Goal: Task Accomplishment & Management: Manage account settings

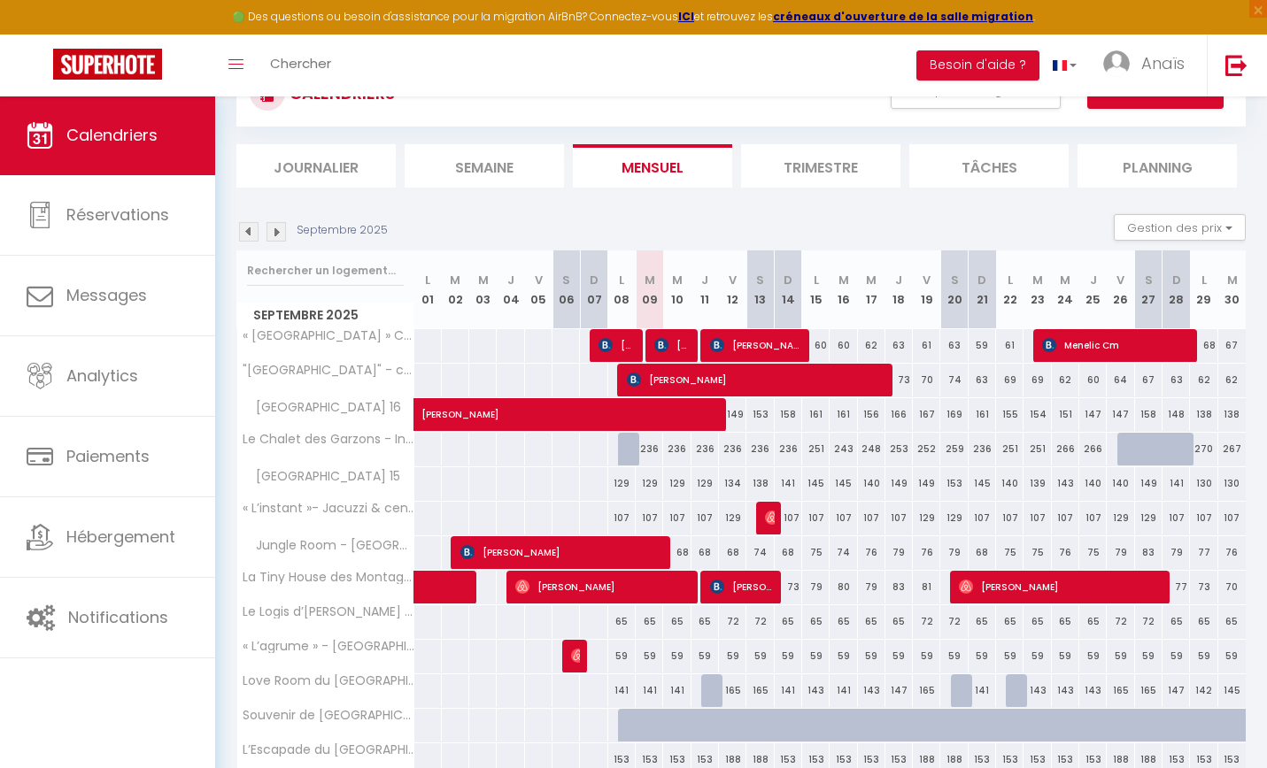
scroll to position [73, 0]
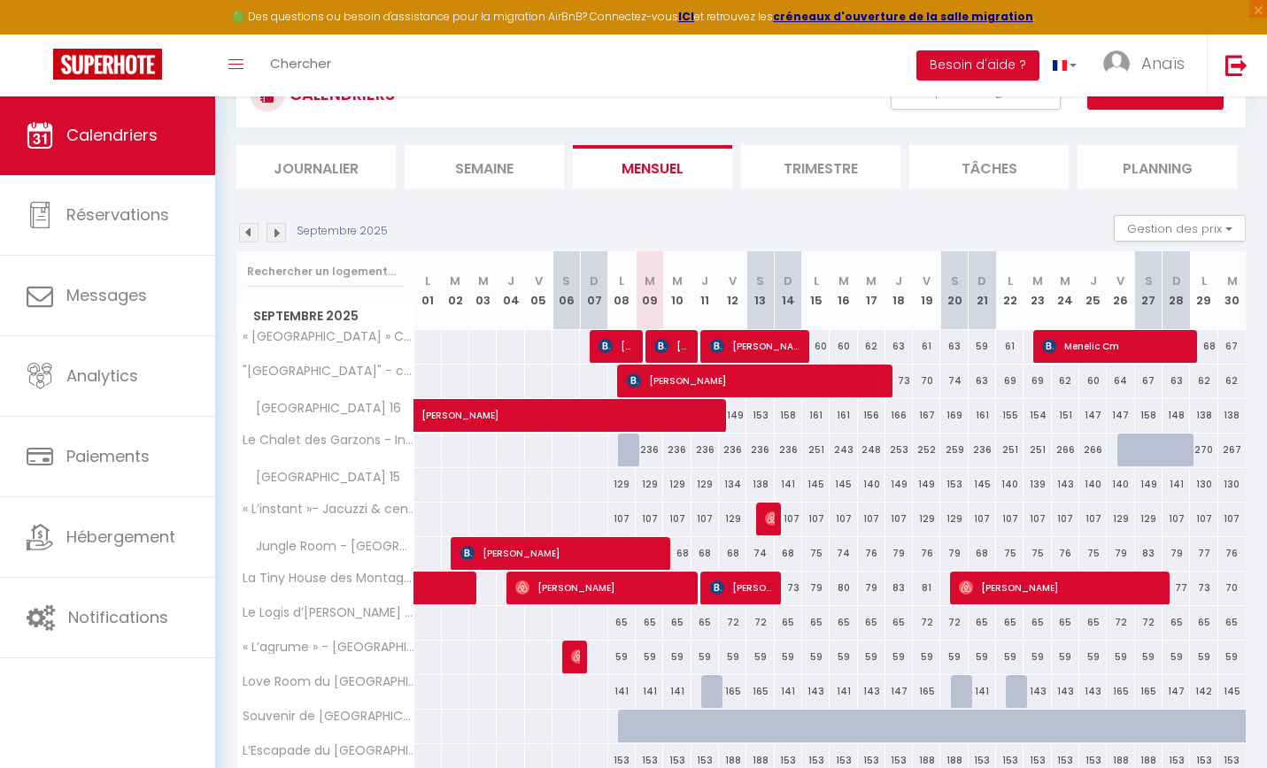
click at [280, 232] on img at bounding box center [275, 232] width 19 height 19
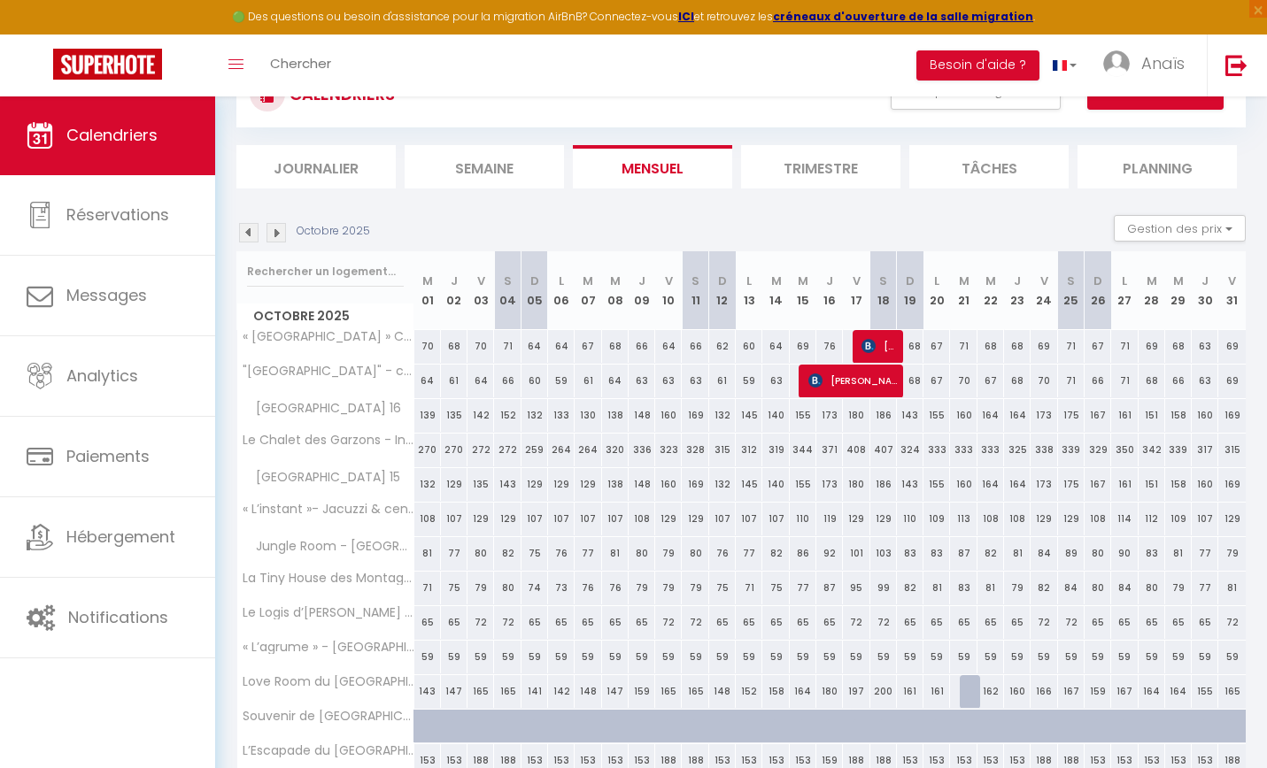
click at [280, 233] on img at bounding box center [275, 232] width 19 height 19
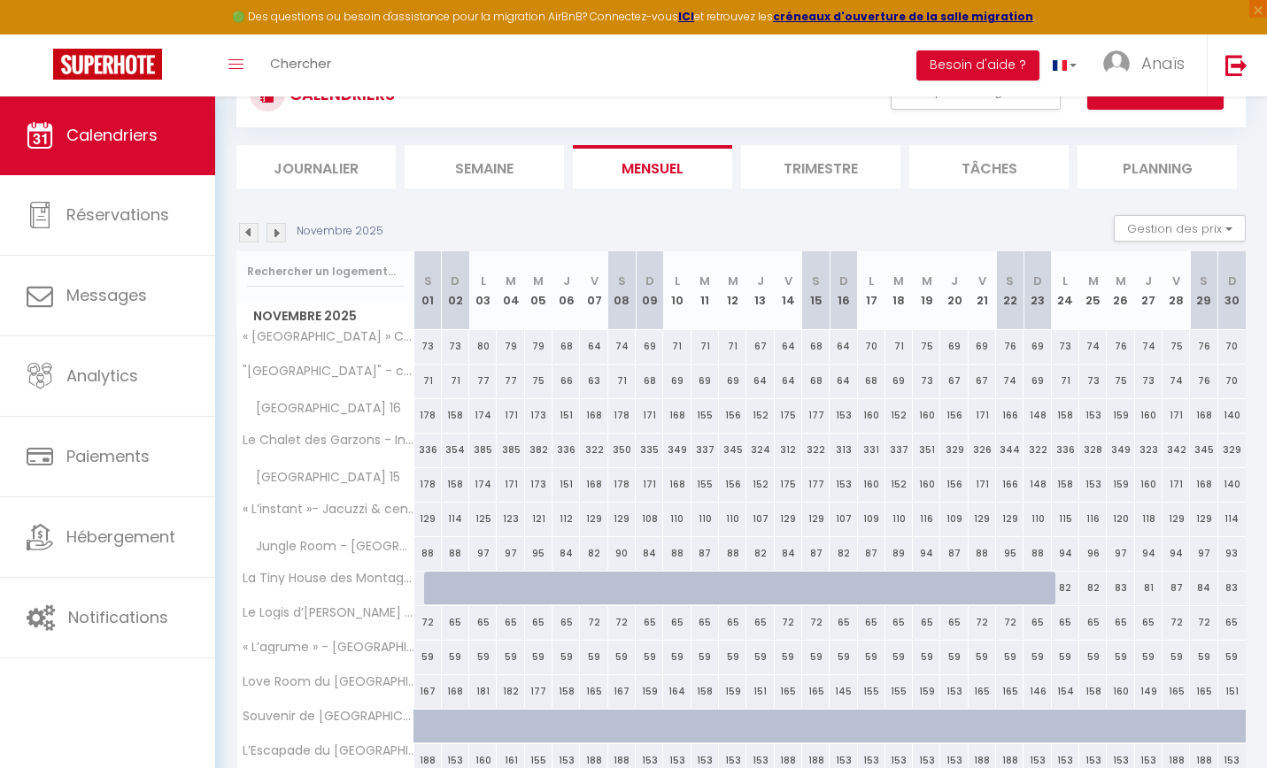
click at [280, 233] on img at bounding box center [275, 232] width 19 height 19
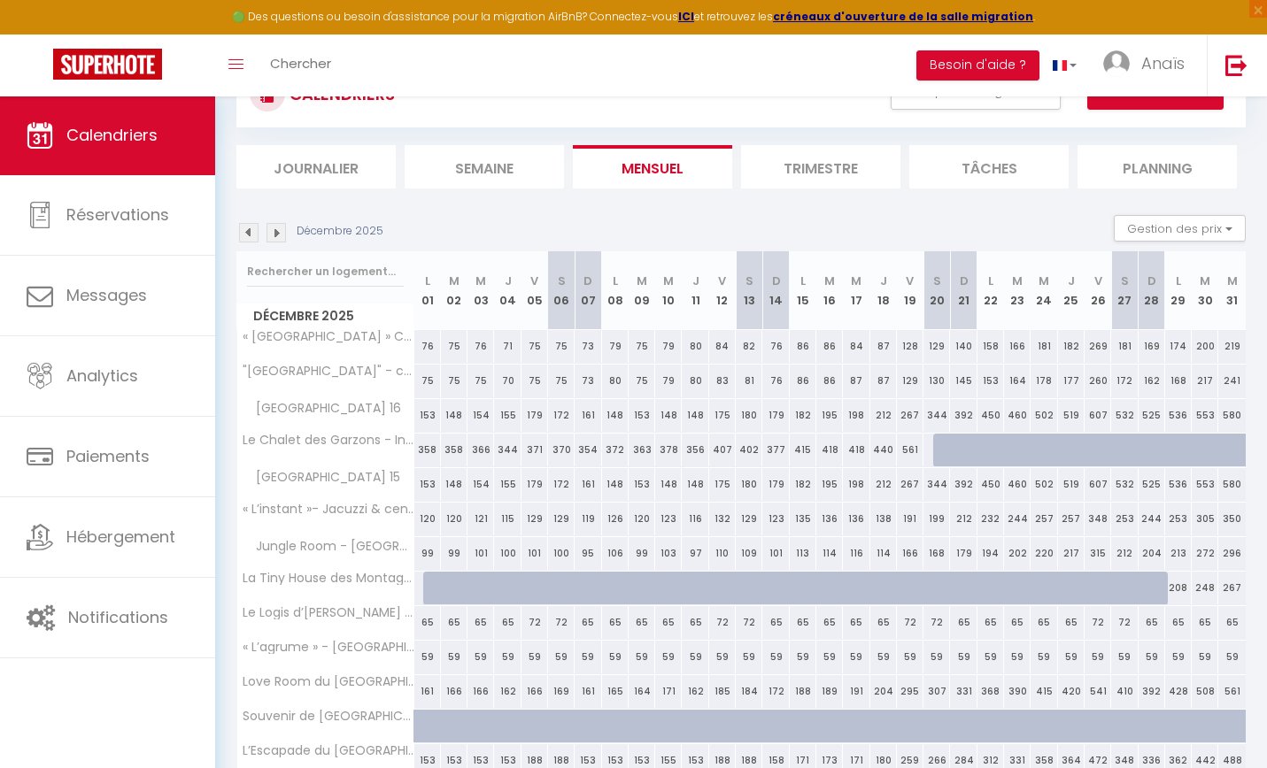
click at [281, 232] on img at bounding box center [275, 232] width 19 height 19
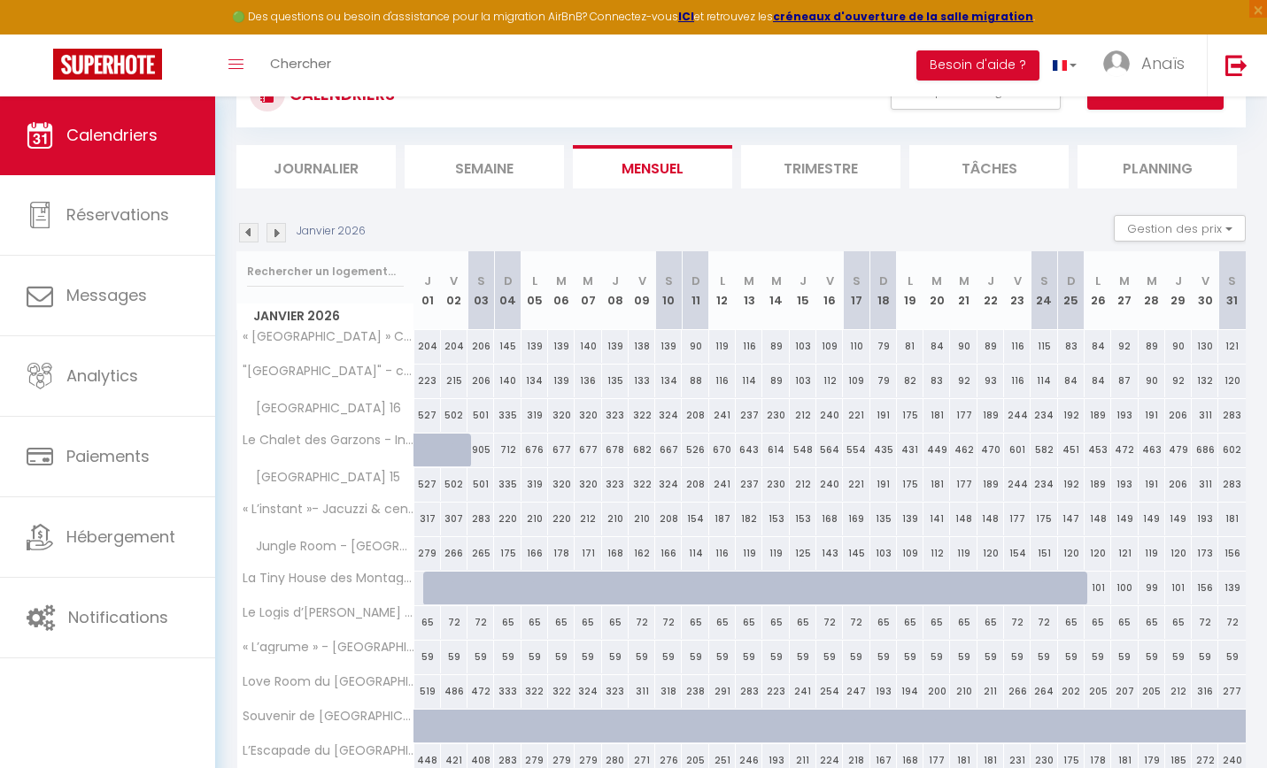
click at [281, 232] on img at bounding box center [275, 232] width 19 height 19
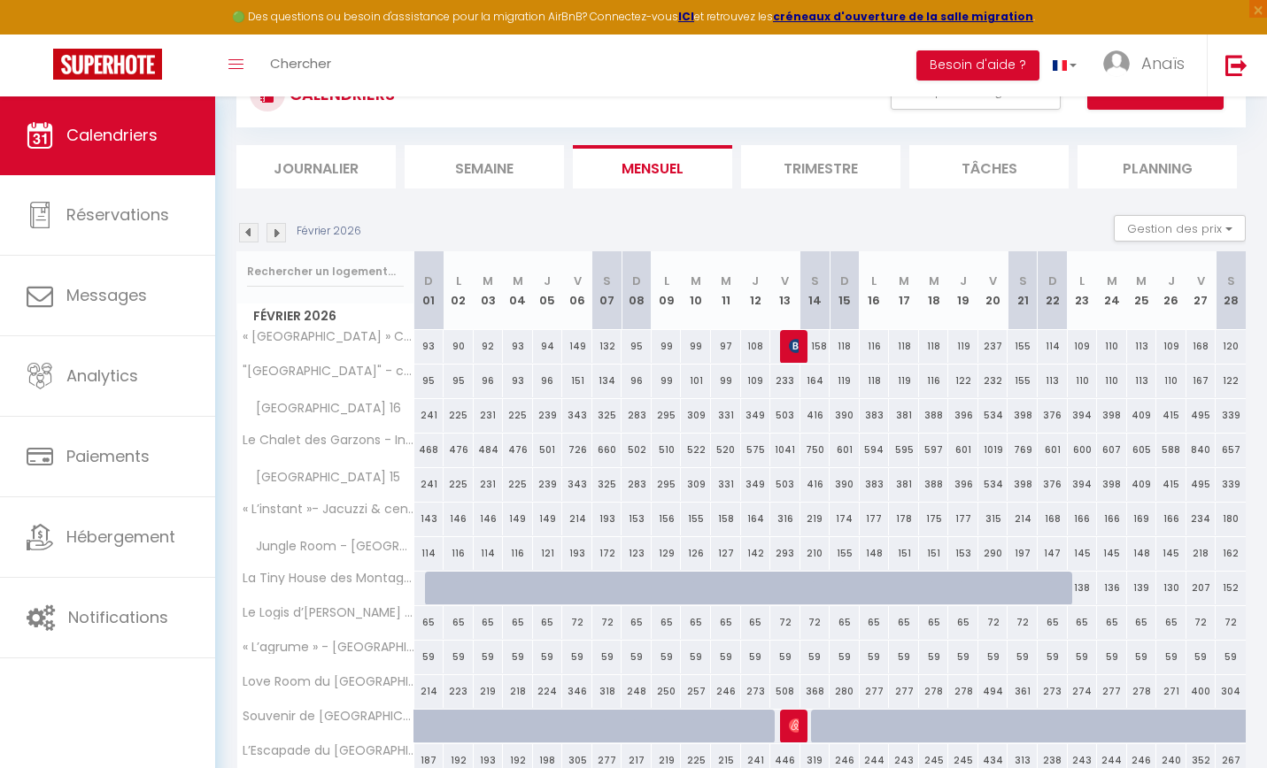
click at [281, 232] on img at bounding box center [275, 232] width 19 height 19
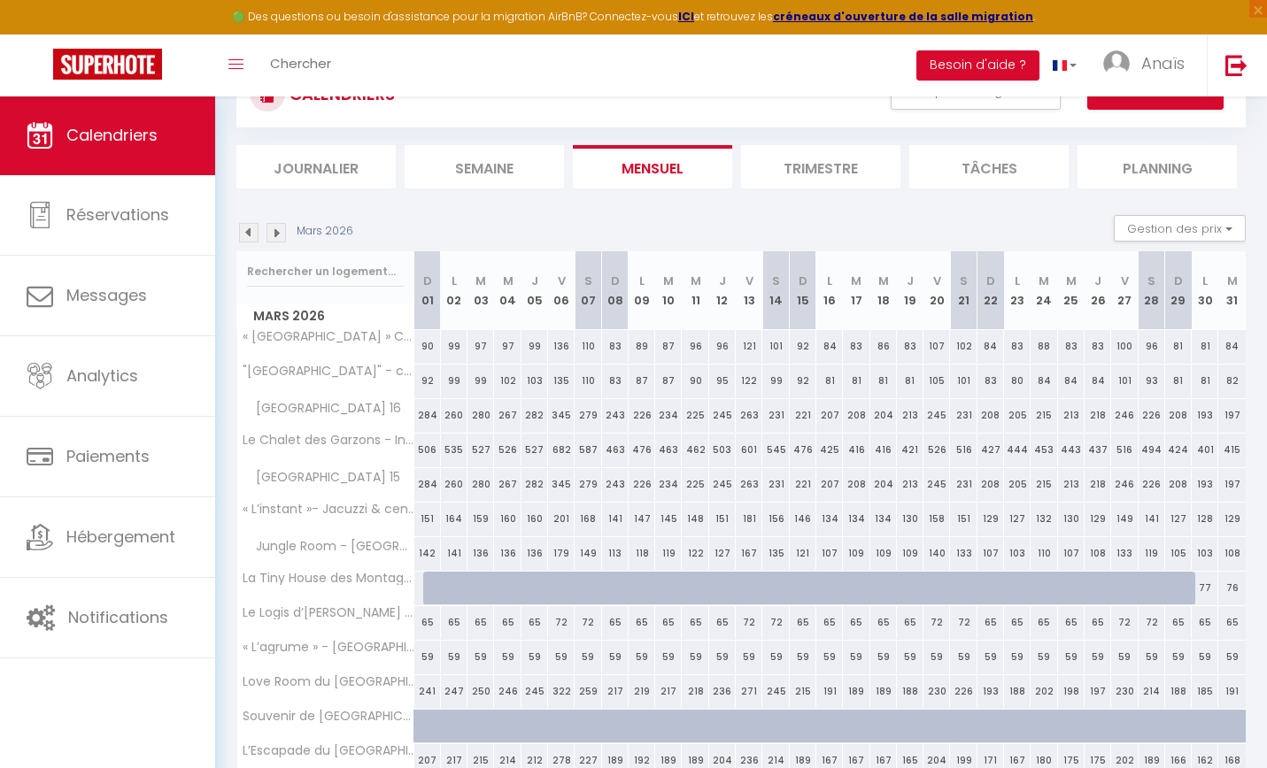
click at [281, 232] on img at bounding box center [275, 232] width 19 height 19
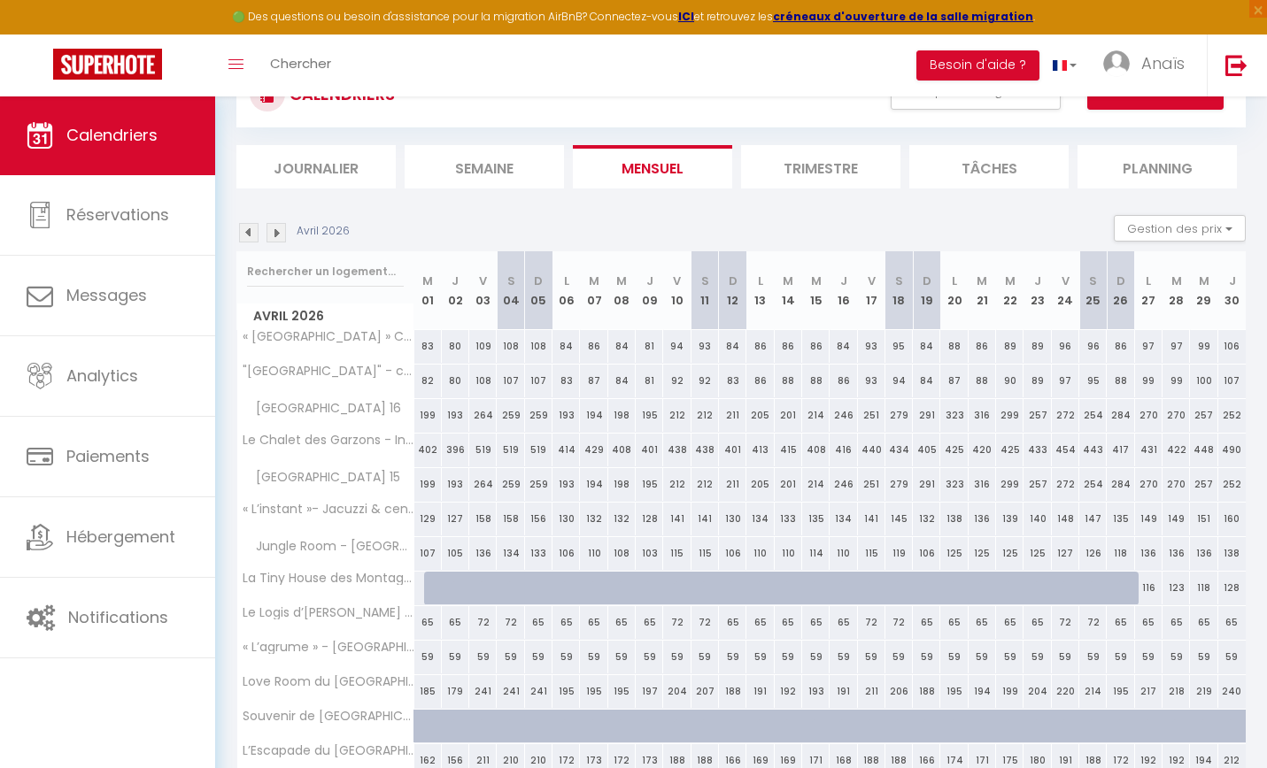
click at [282, 232] on img at bounding box center [275, 232] width 19 height 19
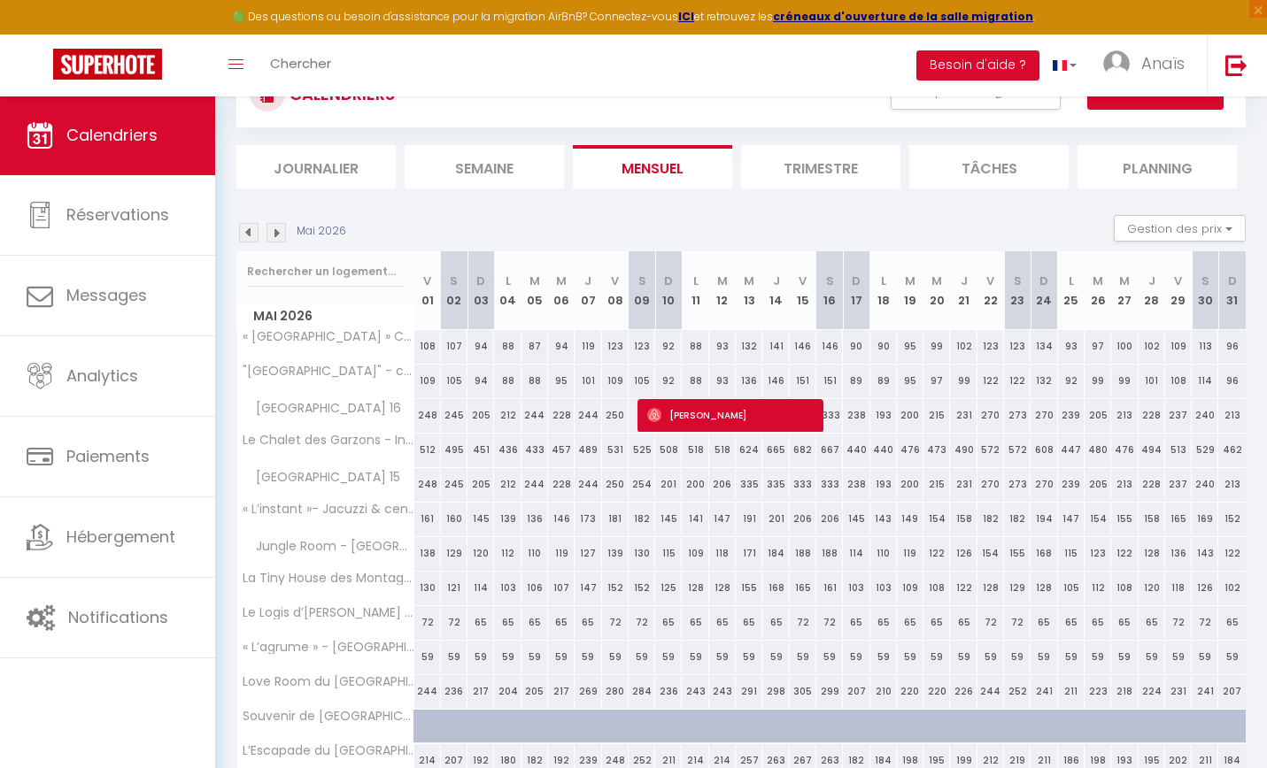
click at [282, 232] on img at bounding box center [275, 232] width 19 height 19
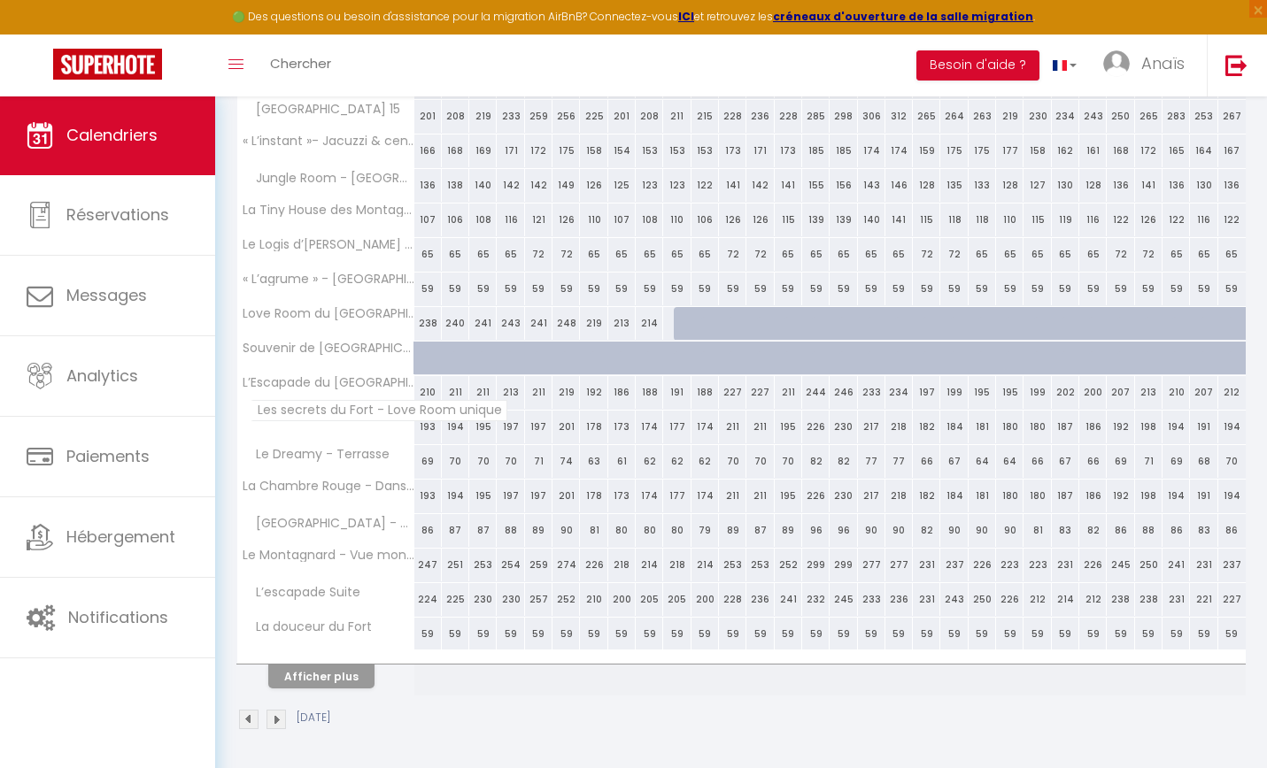
scroll to position [440, 0]
click at [345, 677] on button "Afficher plus" at bounding box center [321, 678] width 106 height 24
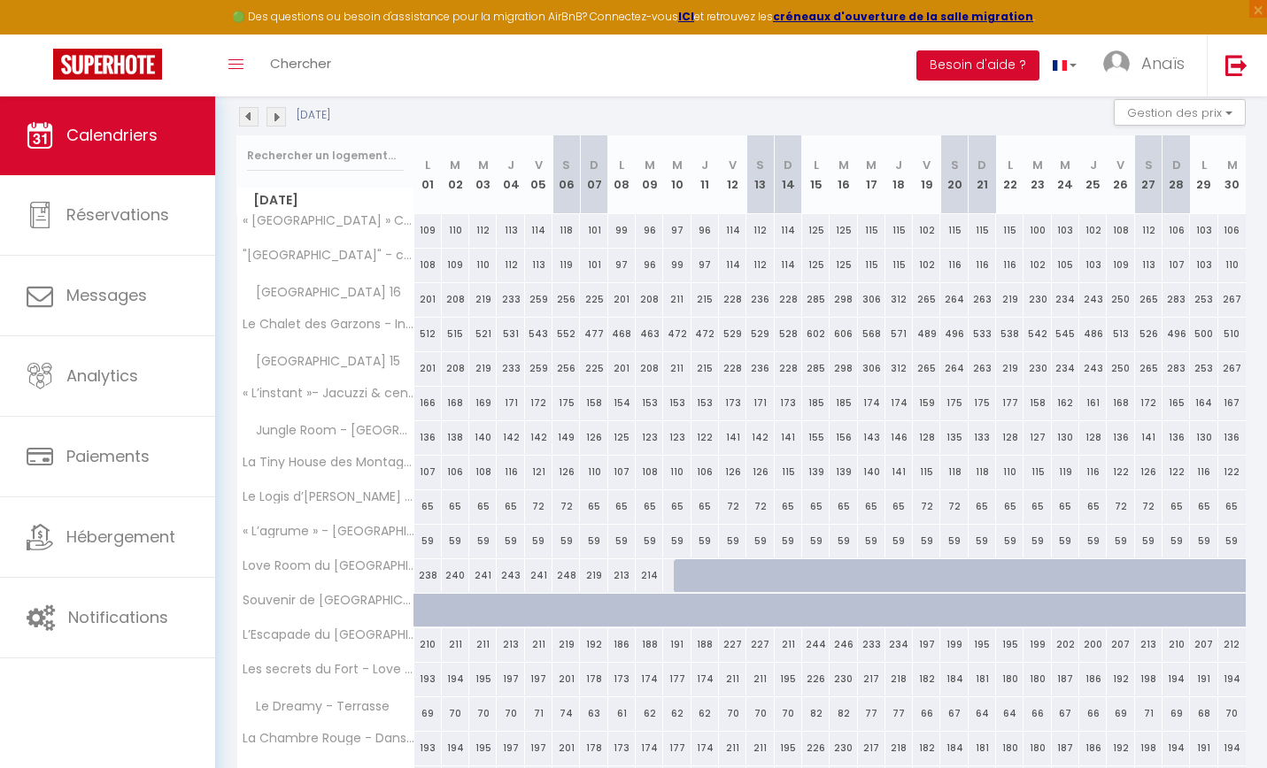
scroll to position [187, 0]
click at [328, 161] on input "text" at bounding box center [325, 158] width 157 height 32
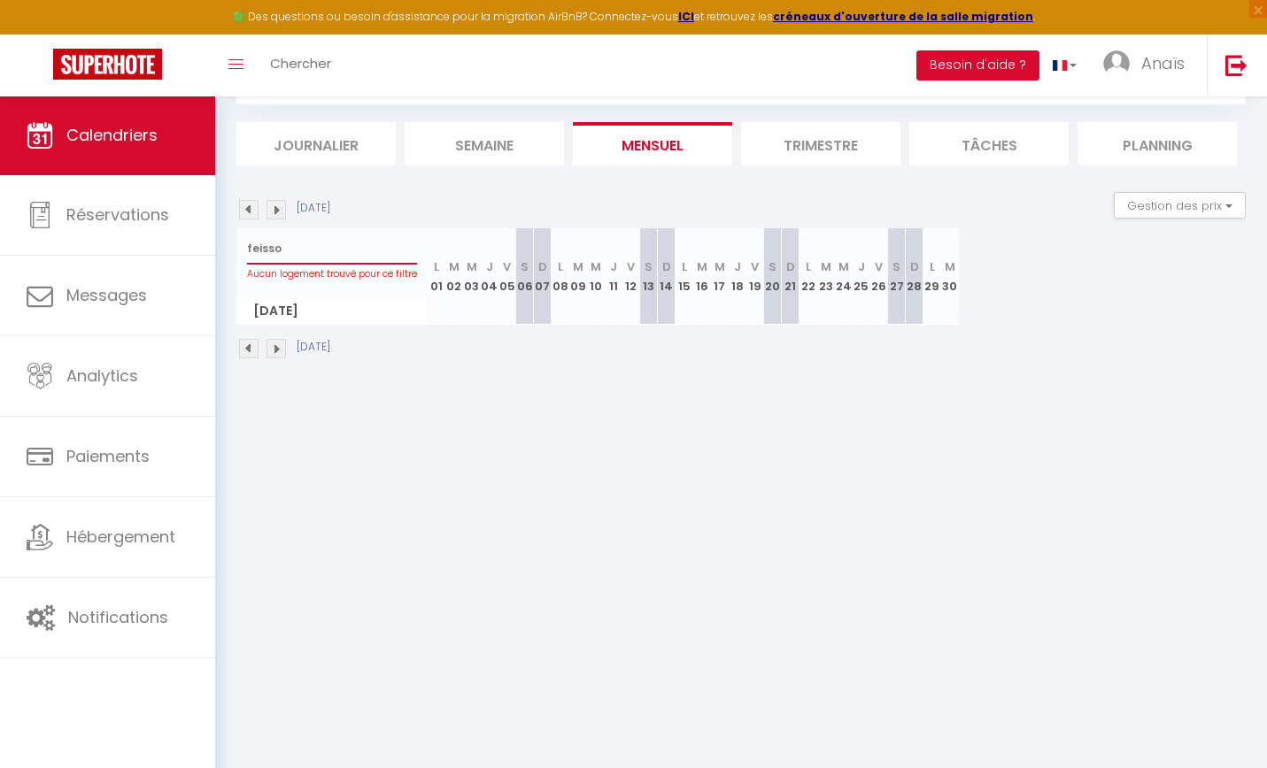
scroll to position [96, 0]
type input "f"
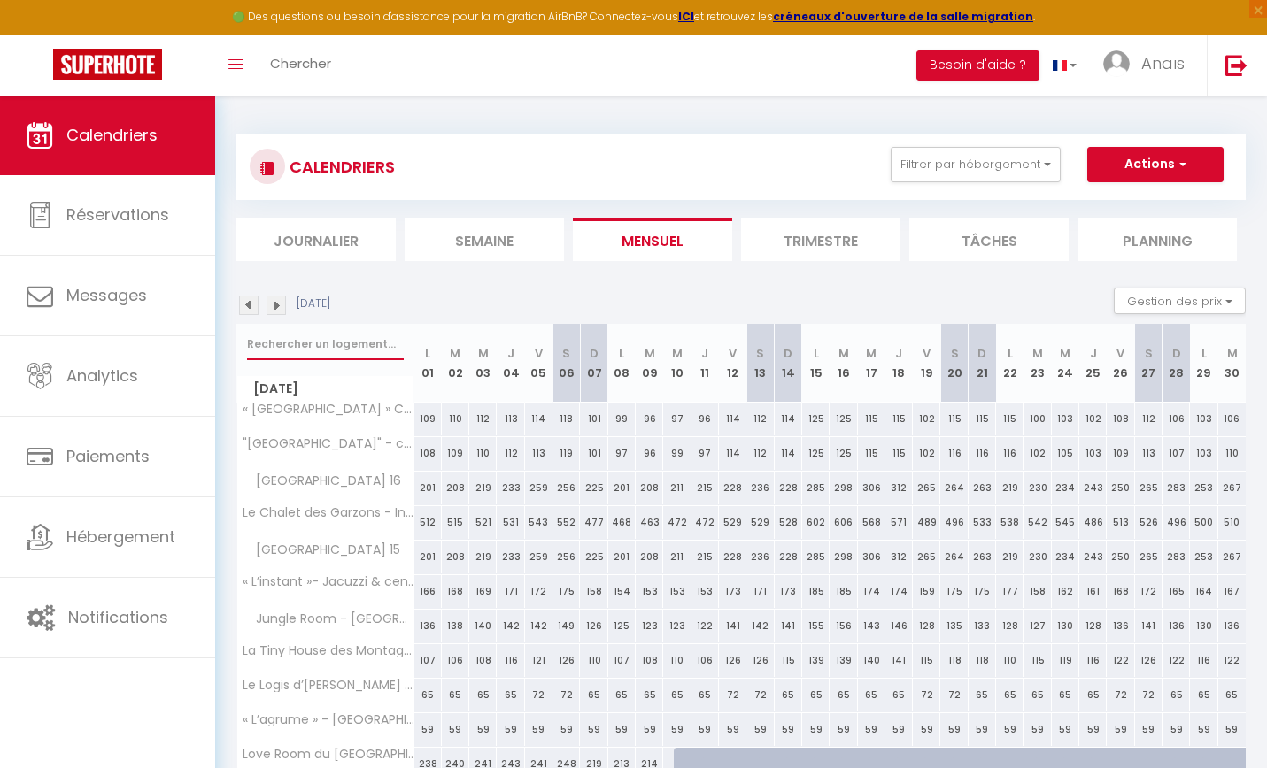
scroll to position [0, 0]
click at [140, 75] on img at bounding box center [107, 64] width 109 height 31
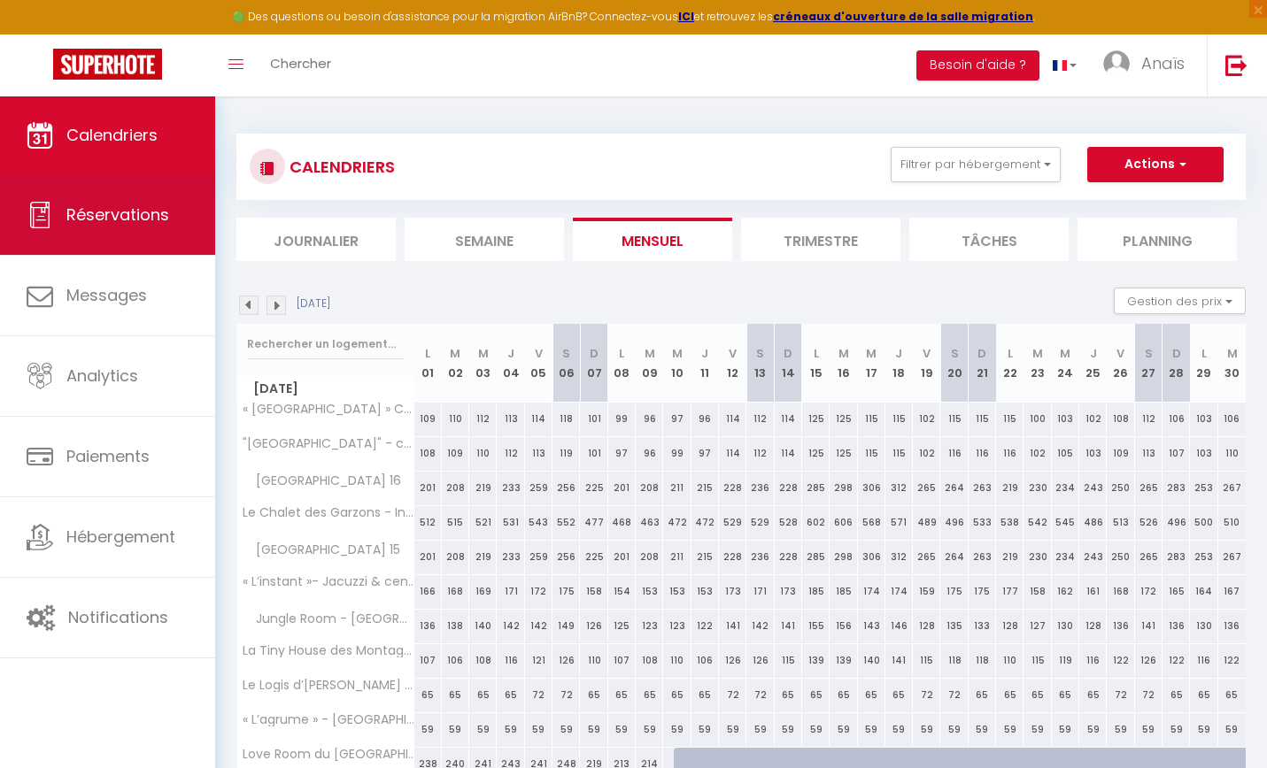
click at [150, 245] on link "Réservations" at bounding box center [107, 215] width 215 height 80
select select "not_cancelled"
